Goal: Contribute content: Add original content to the website for others to see

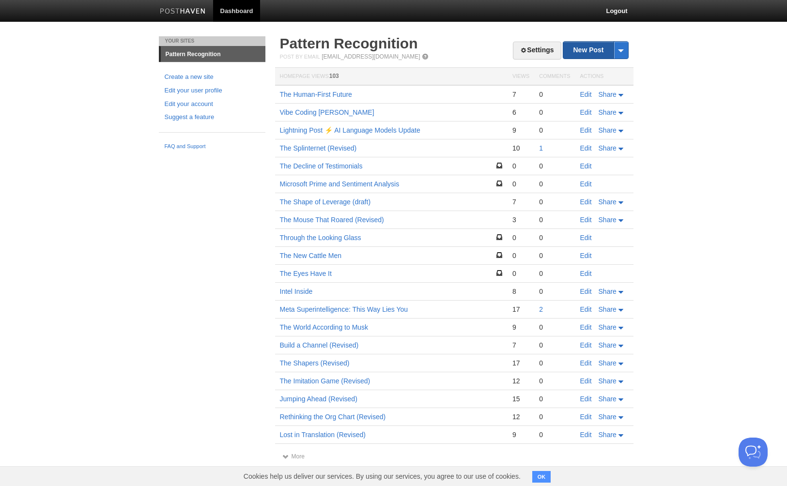
click at [585, 51] on link "New Post" at bounding box center [595, 50] width 64 height 17
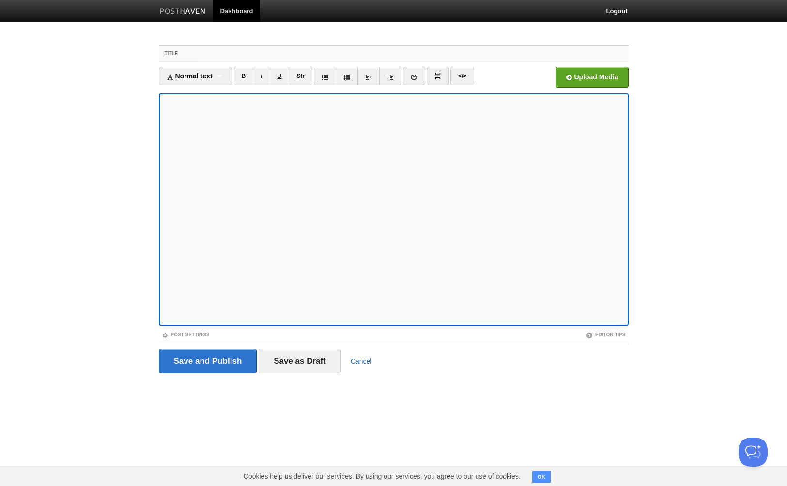
click at [213, 54] on input "Title" at bounding box center [412, 53] width 430 height 15
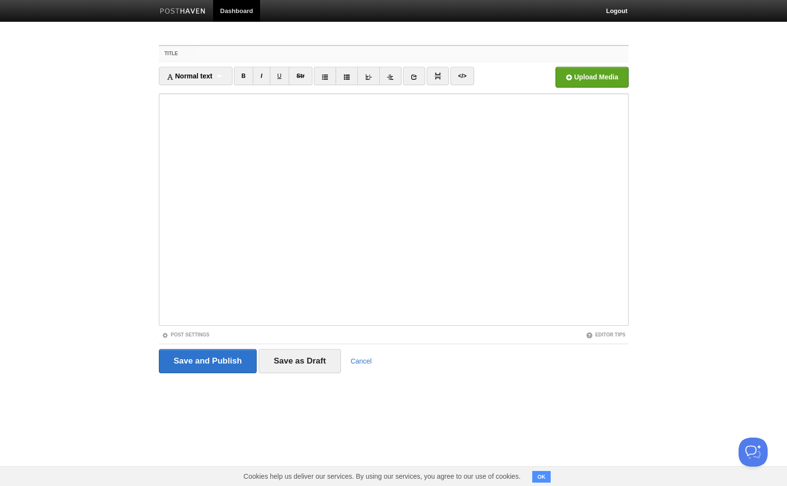
paste input "Lessons from a Dying Man"
type input "Lessons from a Dying Man"
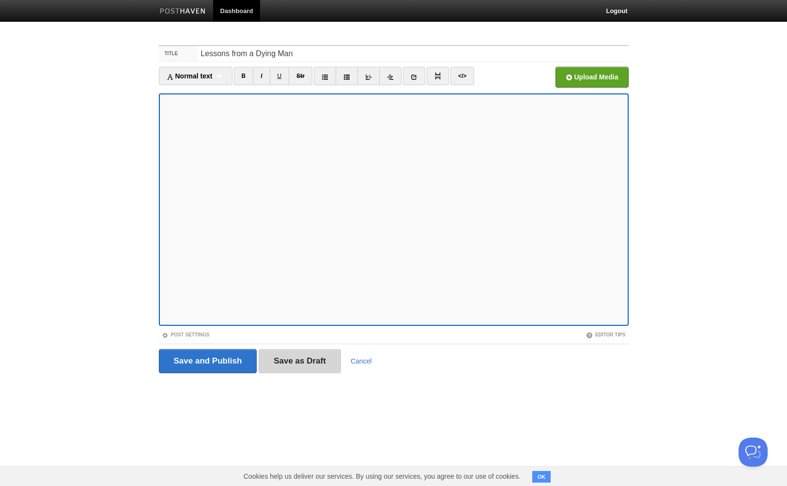
click at [294, 362] on input "Save as Draft" at bounding box center [299, 361] width 82 height 24
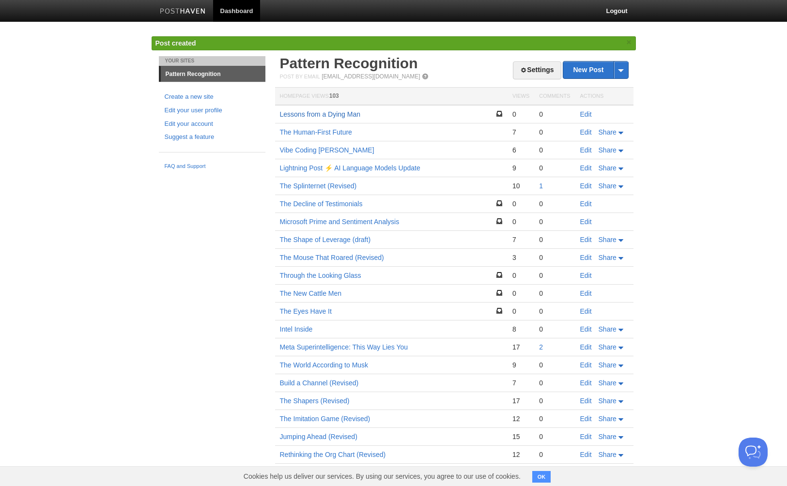
click at [314, 115] on link "Lessons from a Dying Man" at bounding box center [320, 114] width 81 height 8
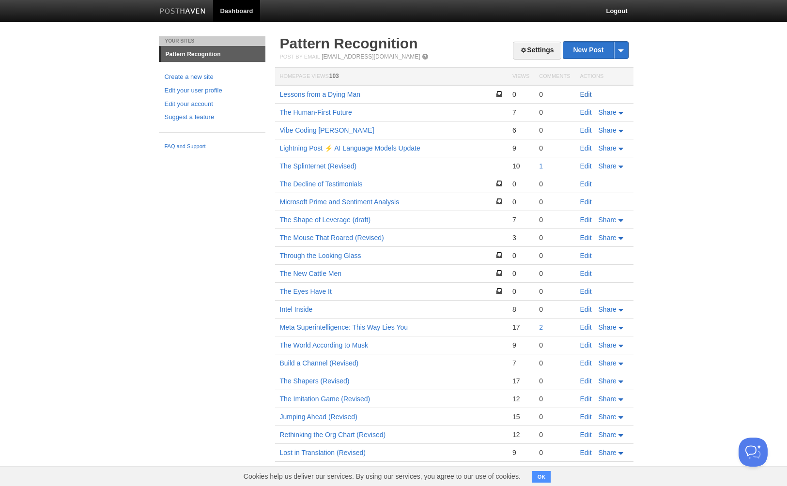
click at [587, 93] on link "Edit" at bounding box center [586, 95] width 12 height 8
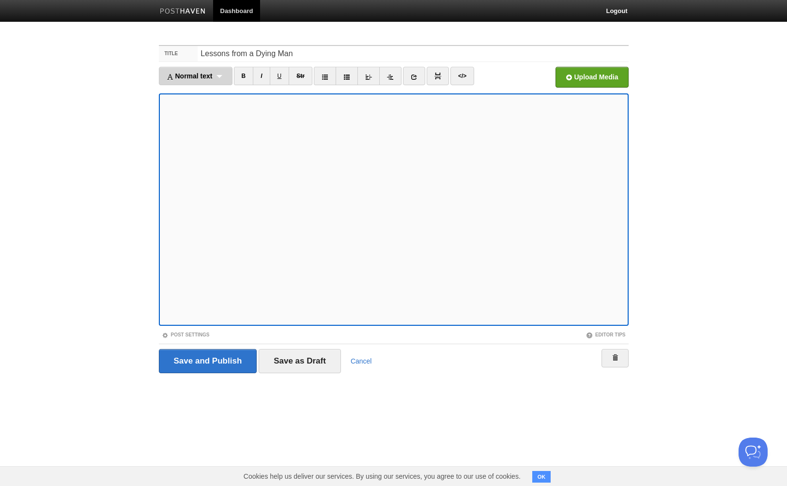
click at [221, 76] on div "Normal text Normal text Heading 1 Heading 2 Heading 3" at bounding box center [196, 76] width 74 height 18
click at [199, 90] on link "Normal text" at bounding box center [195, 93] width 73 height 15
click at [213, 77] on div "Normal text Normal text Heading 1 Heading 2 Heading 3" at bounding box center [191, 76] width 65 height 18
click at [195, 91] on link "Normal text" at bounding box center [191, 93] width 64 height 15
click at [235, 79] on link "B" at bounding box center [235, 76] width 20 height 18
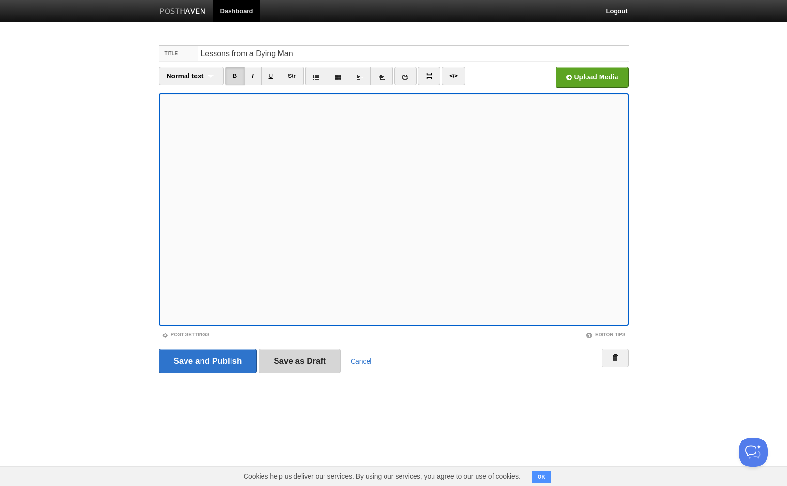
click at [296, 362] on input "Save as Draft" at bounding box center [299, 361] width 82 height 24
